Goal: Complete application form

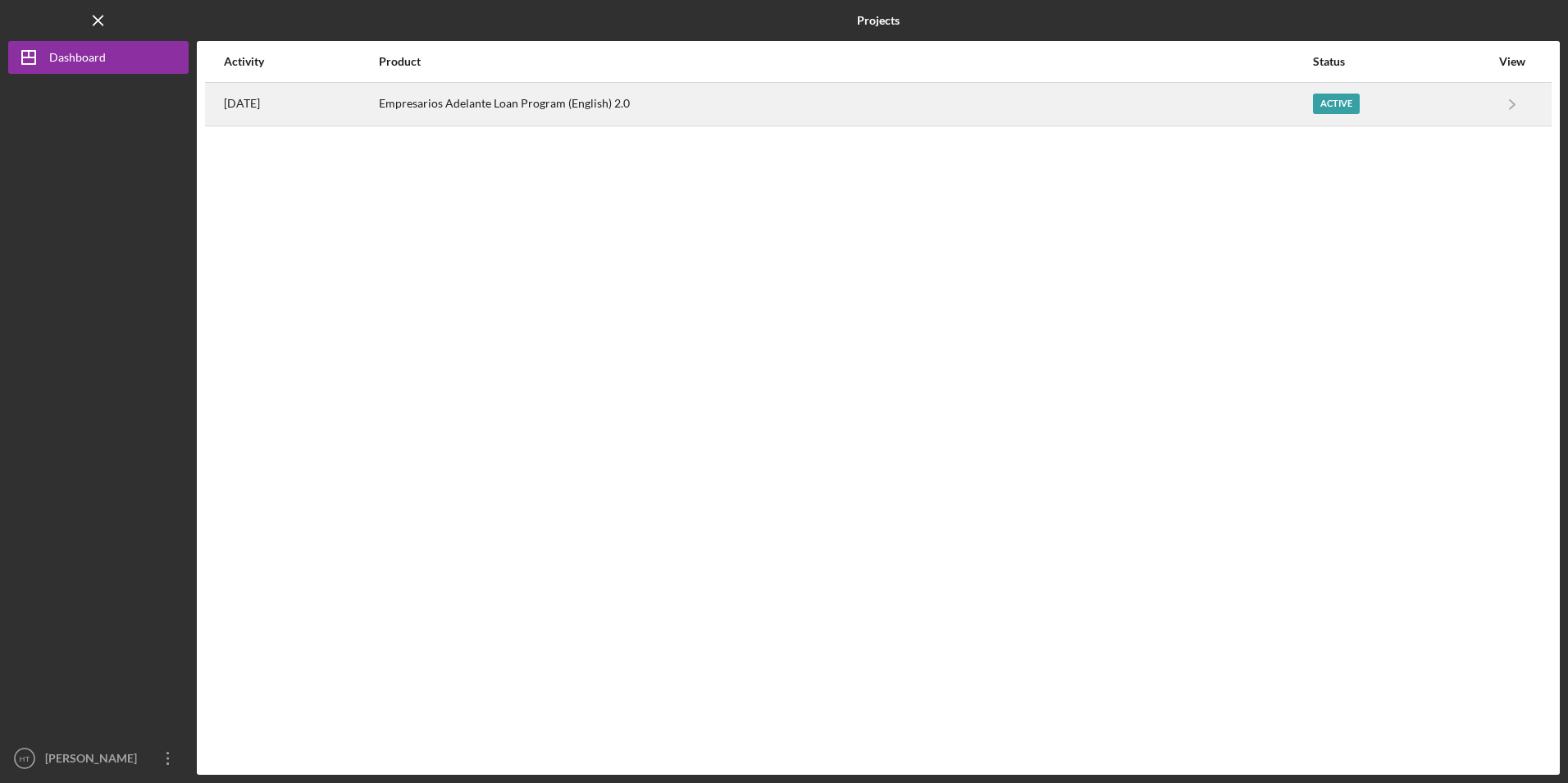
click at [570, 110] on div "Empresarios Adelante Loan Program (English) 2.0" at bounding box center [846, 104] width 933 height 41
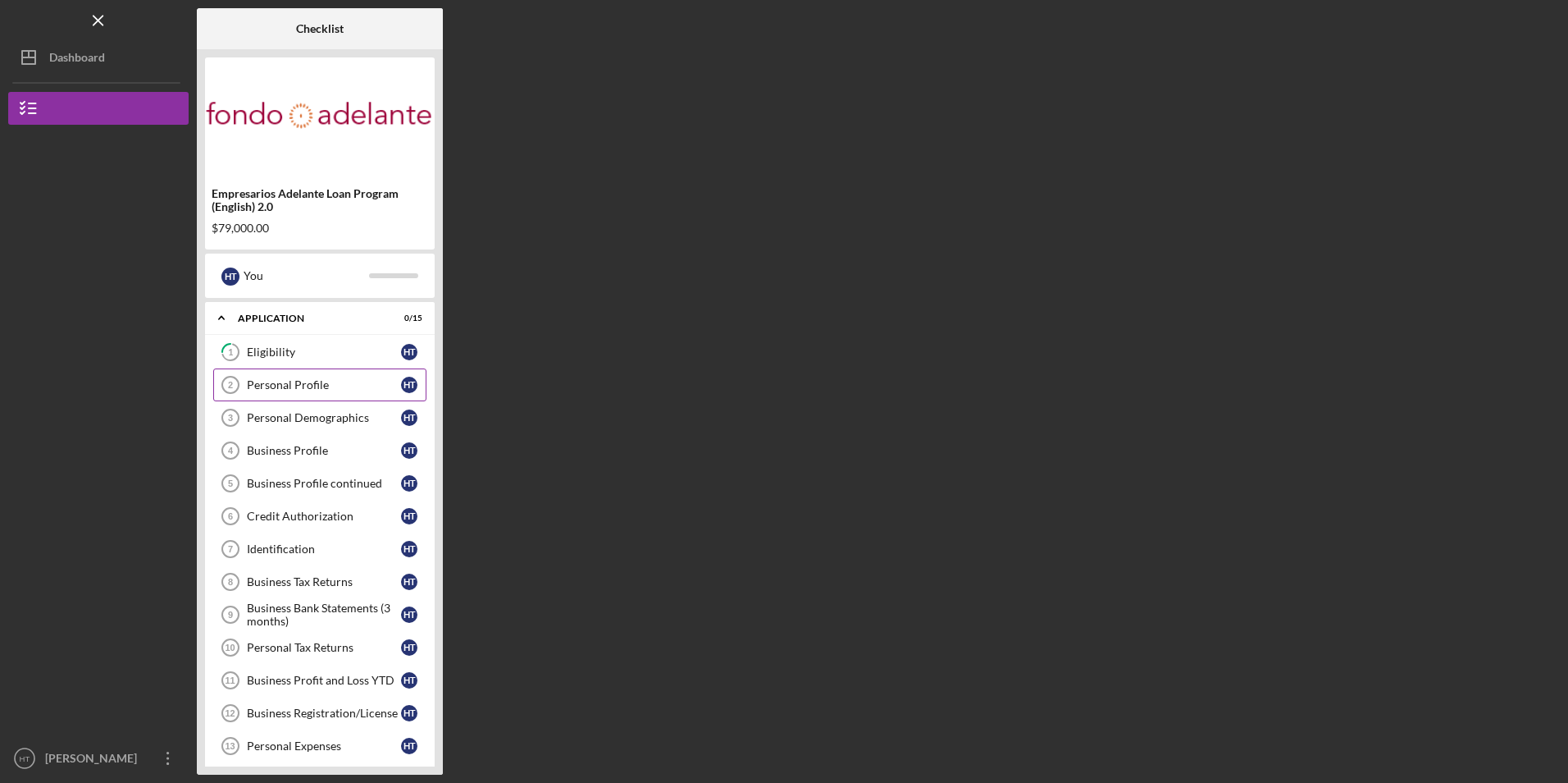
click at [286, 371] on link "Personal Profile 2 Personal Profile H T" at bounding box center [320, 384] width 213 height 33
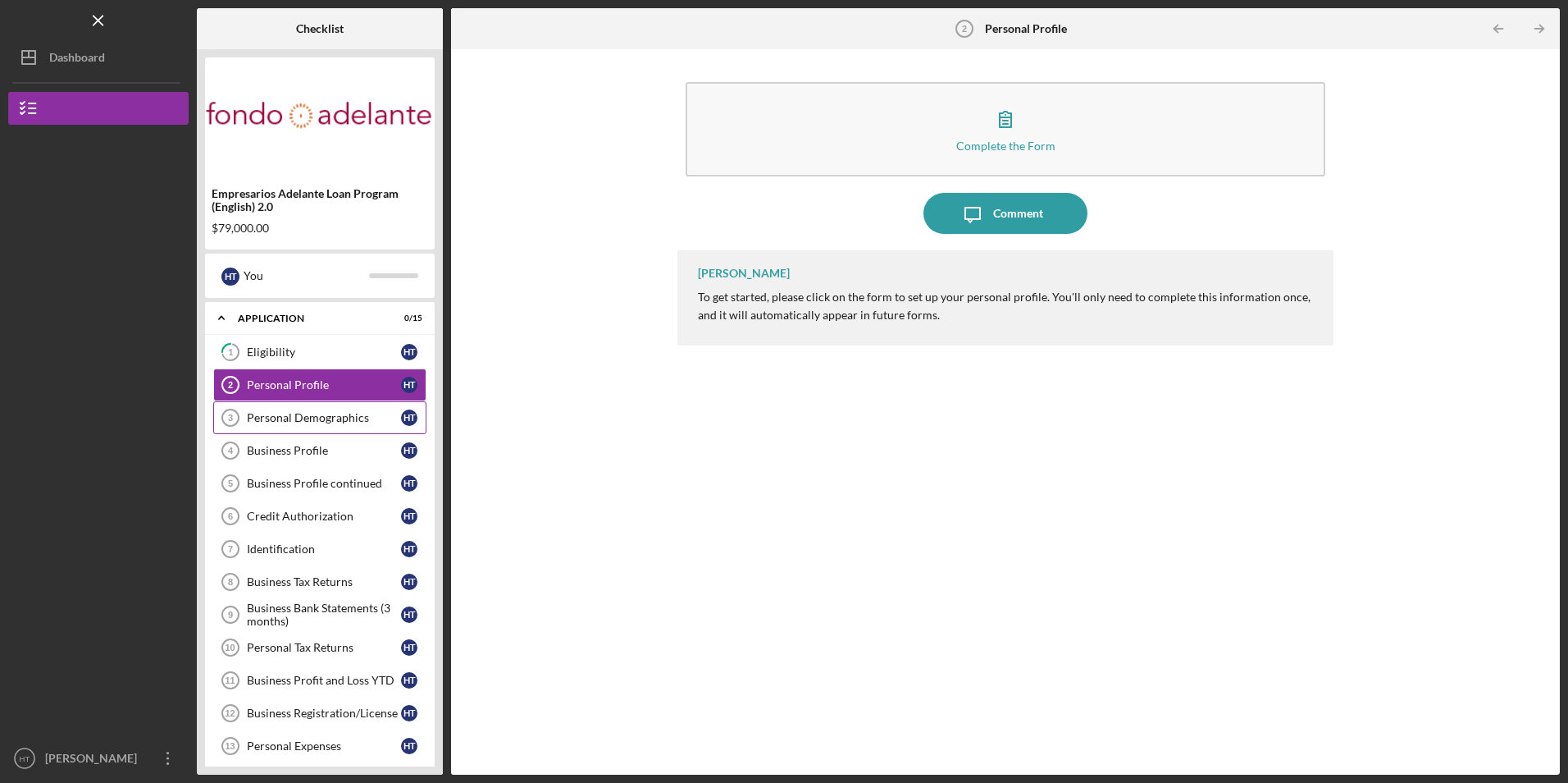
click at [213, 368] on link "Personal Profile 2 Personal Profile H T" at bounding box center [320, 384] width 213 height 33
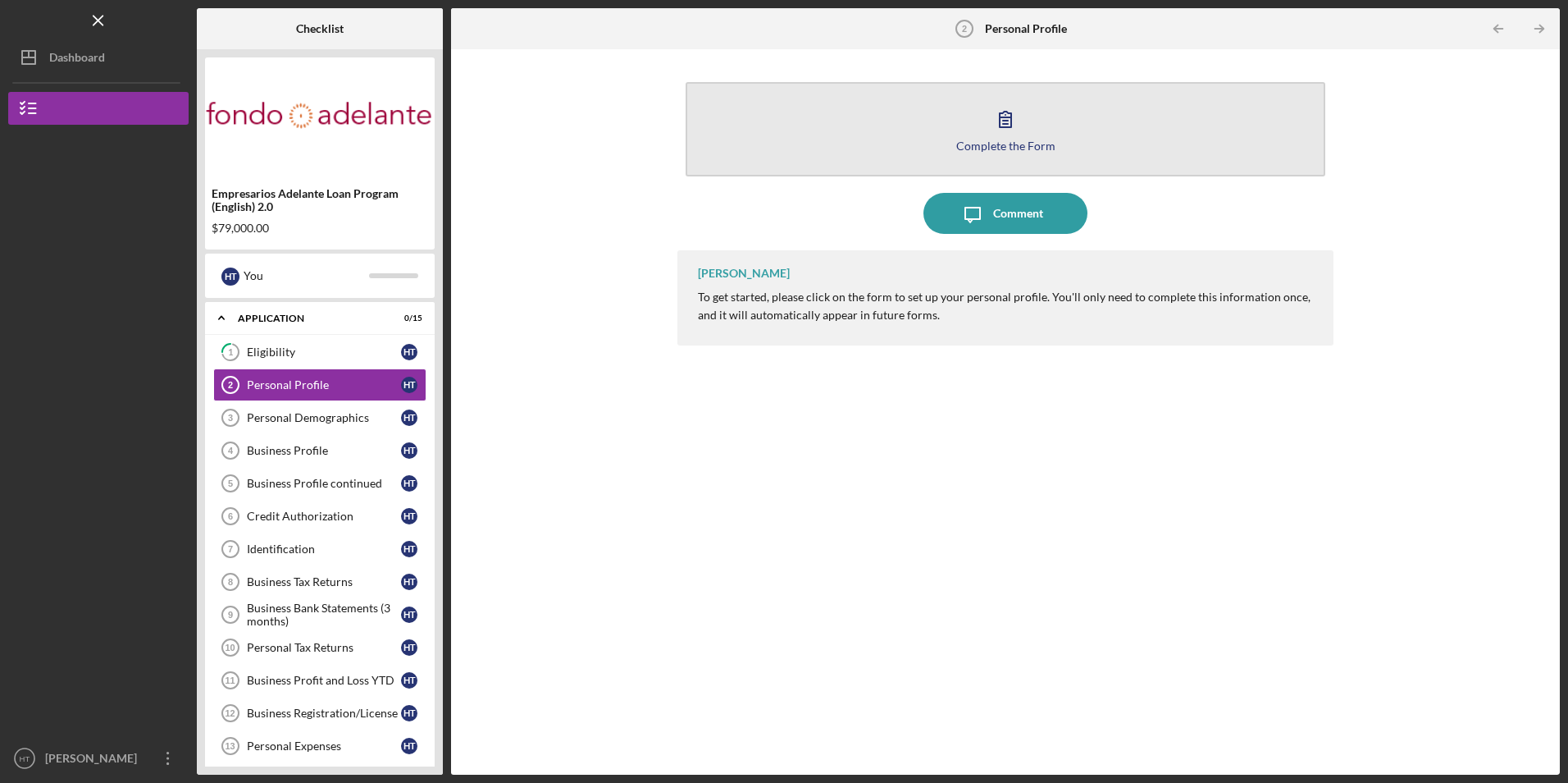
click at [213, 368] on link "Personal Profile 2 Personal Profile H T" at bounding box center [320, 384] width 213 height 33
